Goal: Task Accomplishment & Management: Use online tool/utility

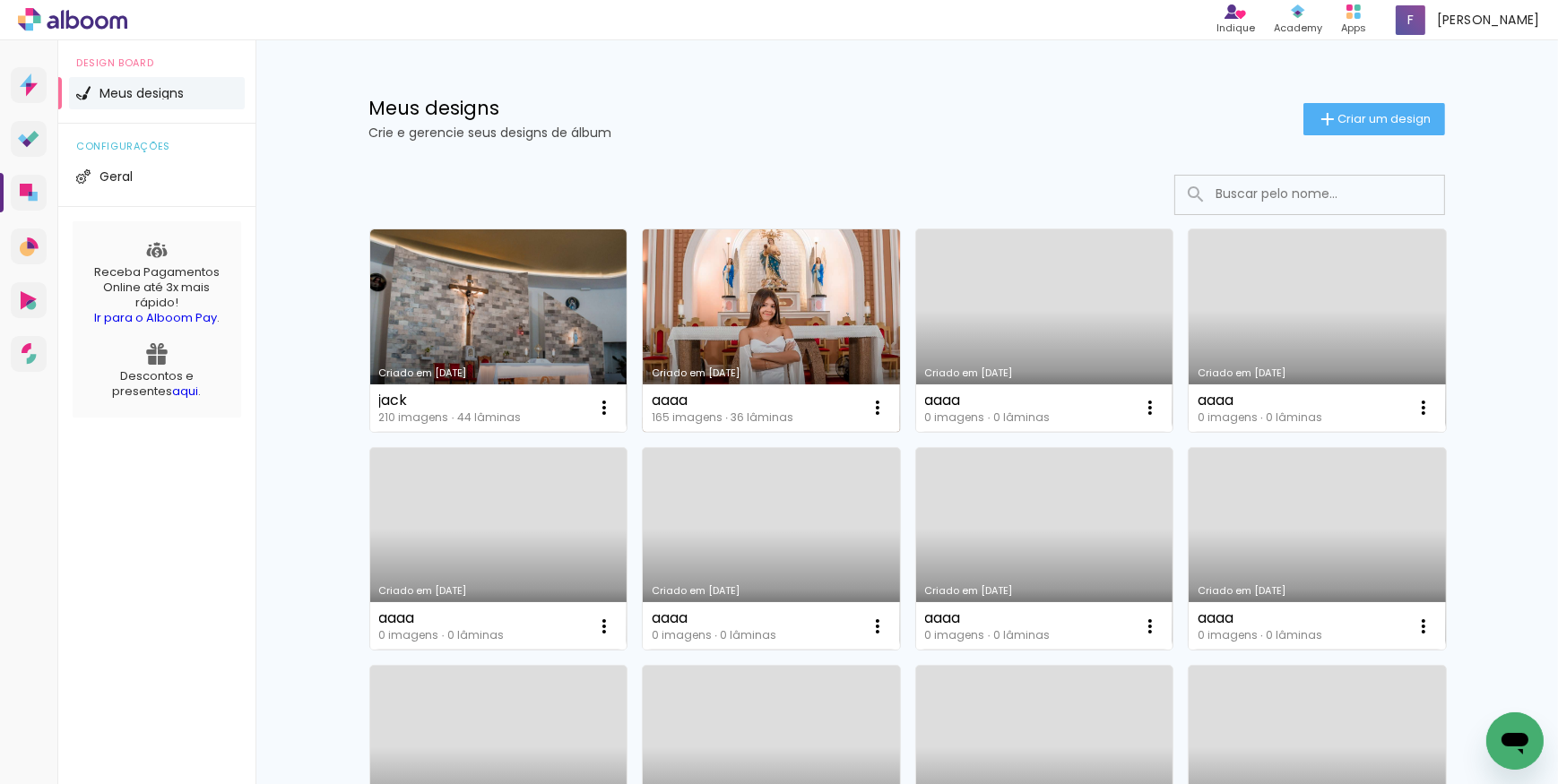
click at [750, 308] on link "Criado em [DATE]" at bounding box center [771, 330] width 257 height 203
